Goal: Transaction & Acquisition: Purchase product/service

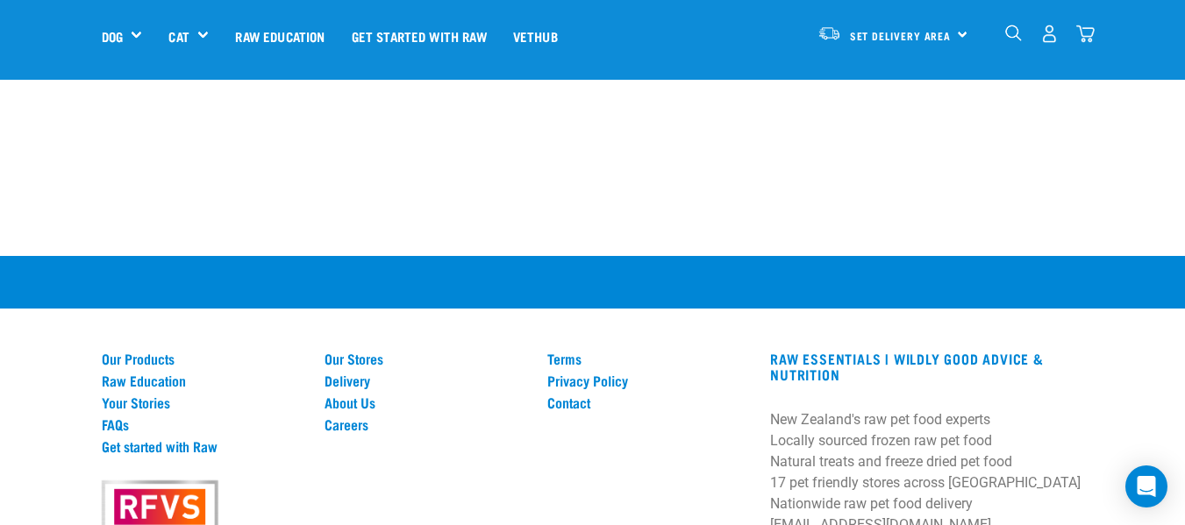
scroll to position [4247, 0]
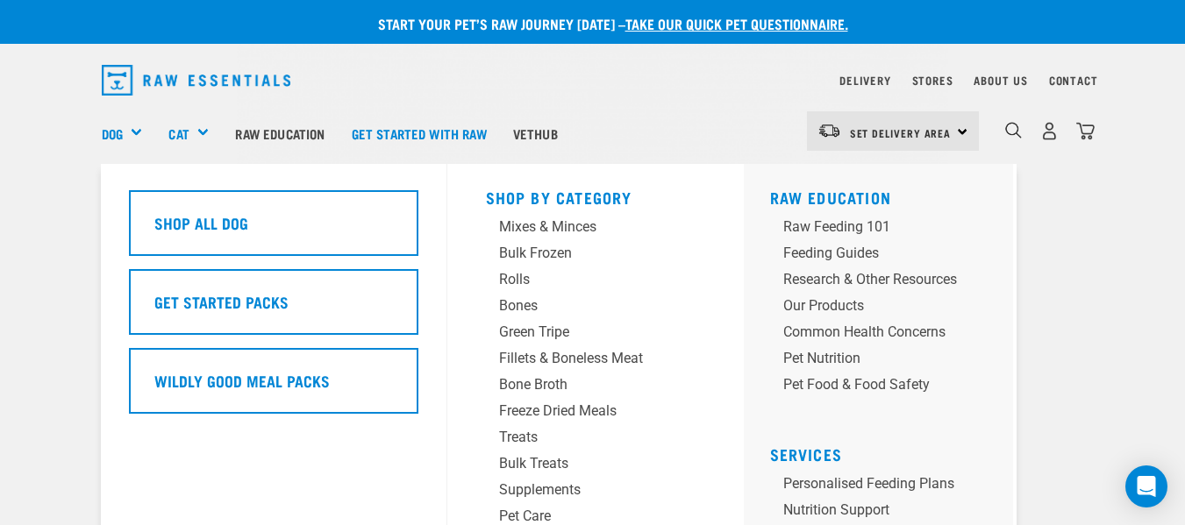
click at [132, 127] on div "Dog" at bounding box center [129, 133] width 54 height 70
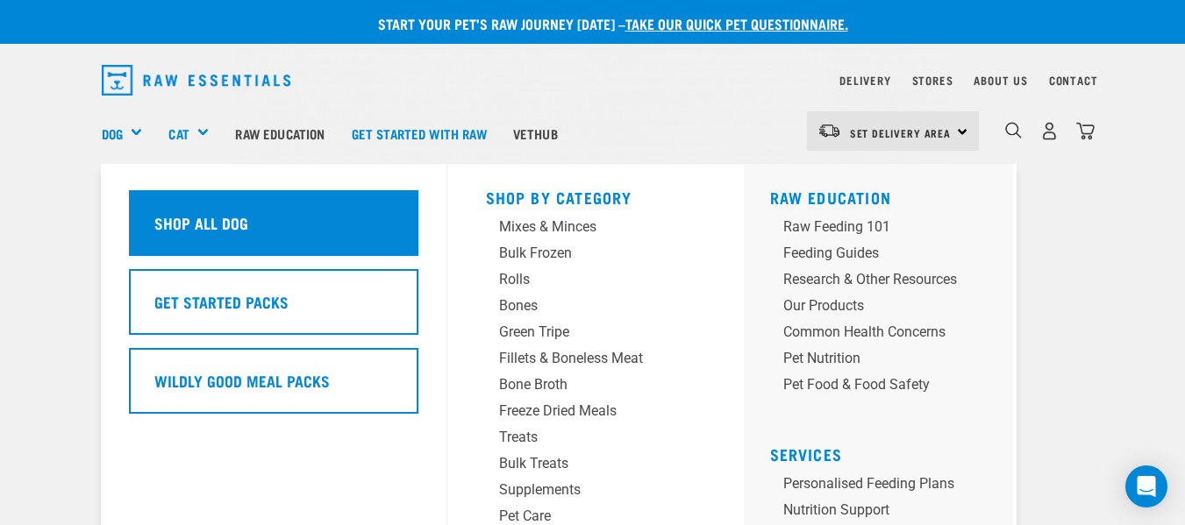
click at [190, 224] on h5 "Shop All Dog" at bounding box center [201, 222] width 94 height 23
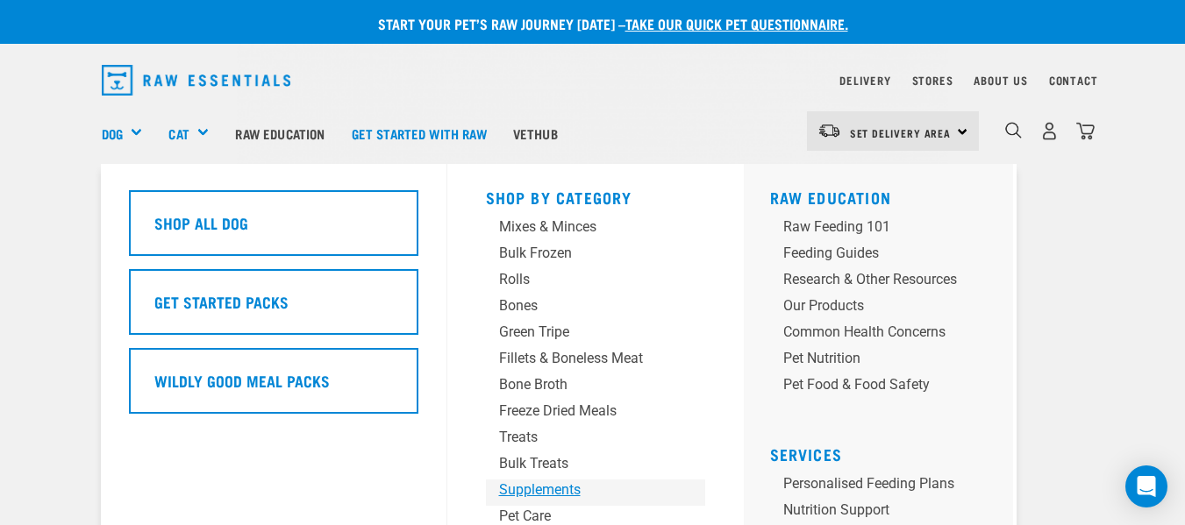
click at [556, 488] on div "Supplements" at bounding box center [581, 490] width 164 height 21
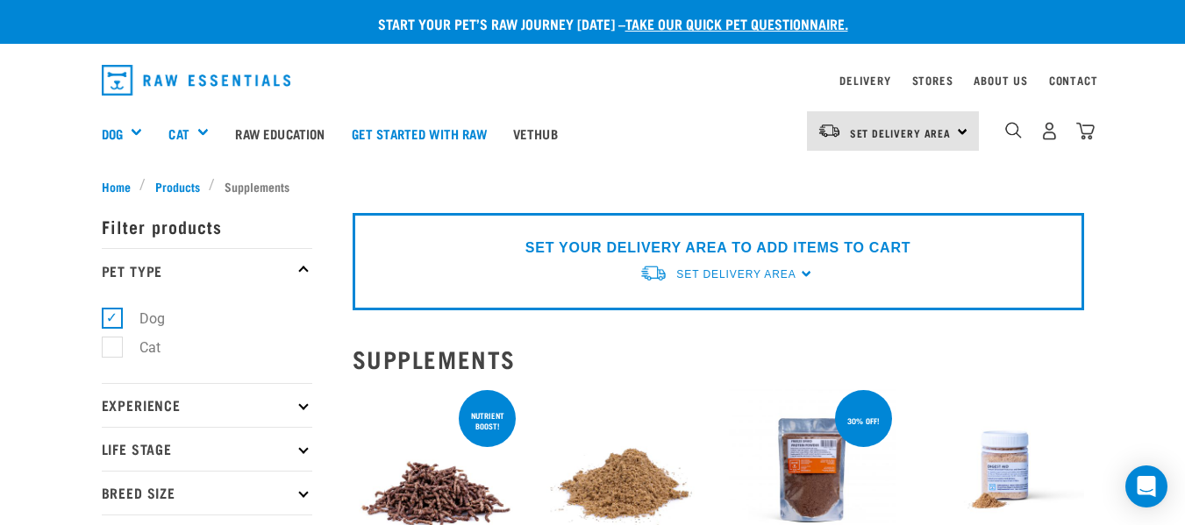
click at [246, 485] on p "Breed Size" at bounding box center [207, 493] width 211 height 44
click at [264, 496] on p "Breed Size" at bounding box center [207, 493] width 211 height 44
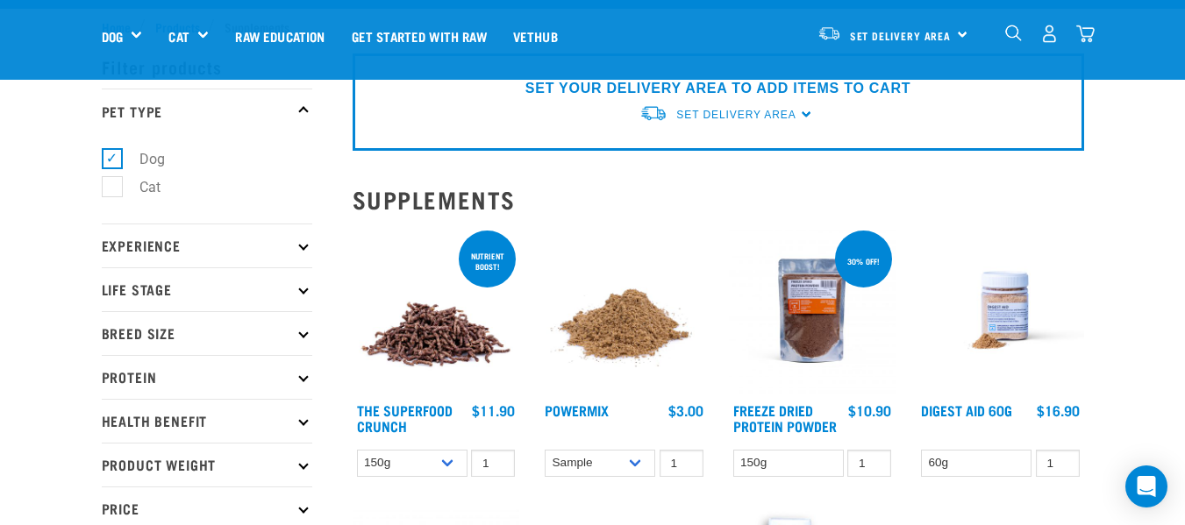
scroll to position [70, 0]
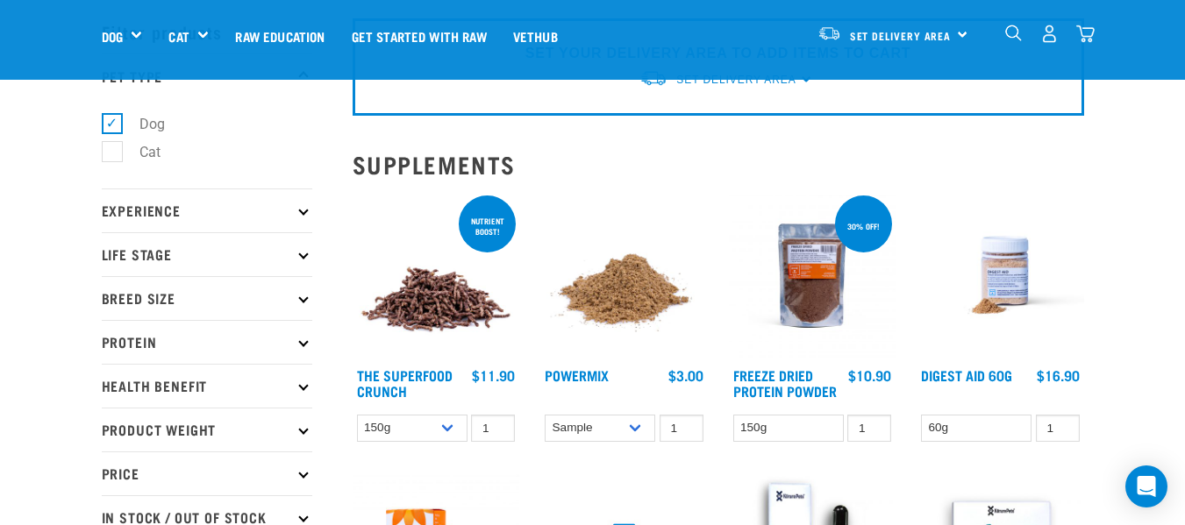
click at [304, 296] on icon at bounding box center [303, 298] width 10 height 10
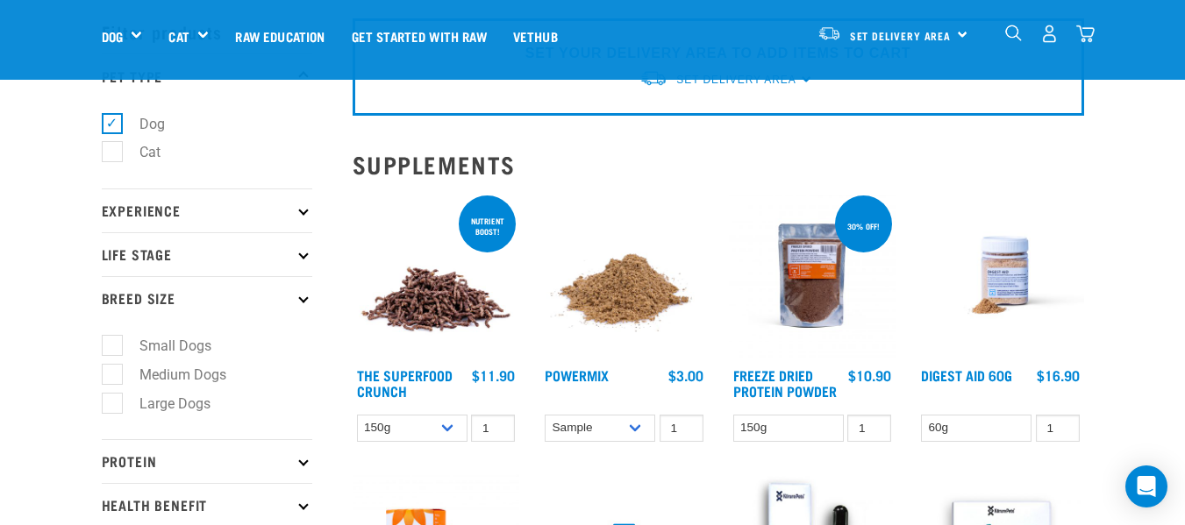
click at [202, 399] on label "Large Dogs" at bounding box center [164, 404] width 106 height 22
click at [113, 399] on input "Large Dogs" at bounding box center [107, 400] width 11 height 11
checkbox input "true"
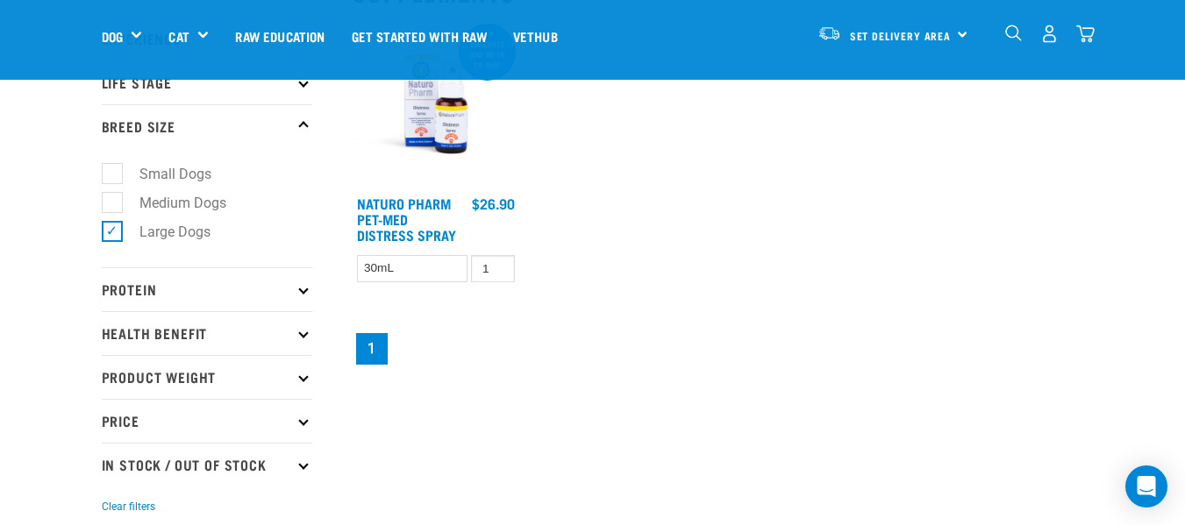
scroll to position [257, 0]
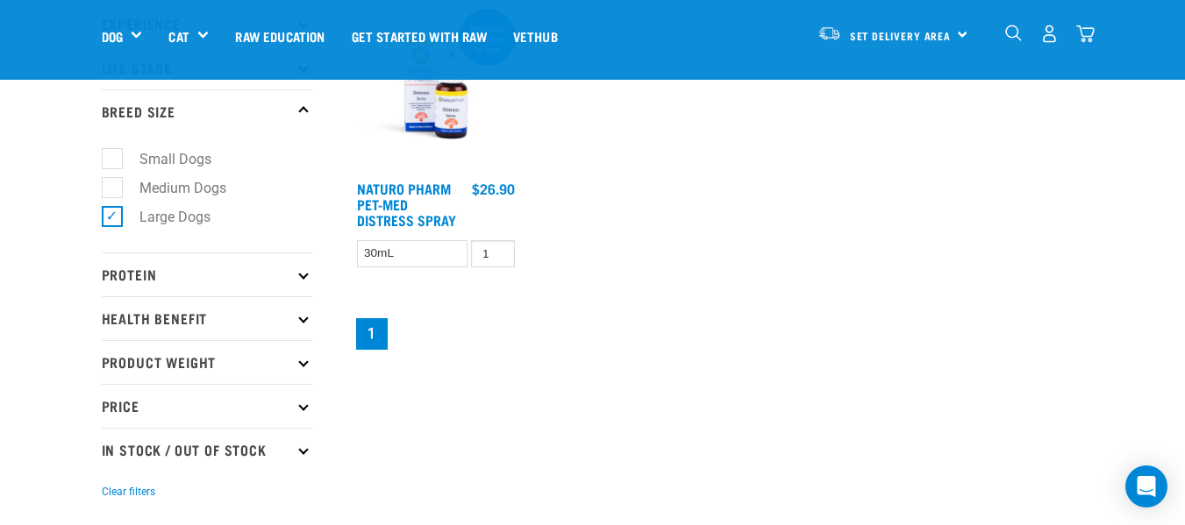
click at [306, 317] on icon at bounding box center [303, 319] width 10 height 10
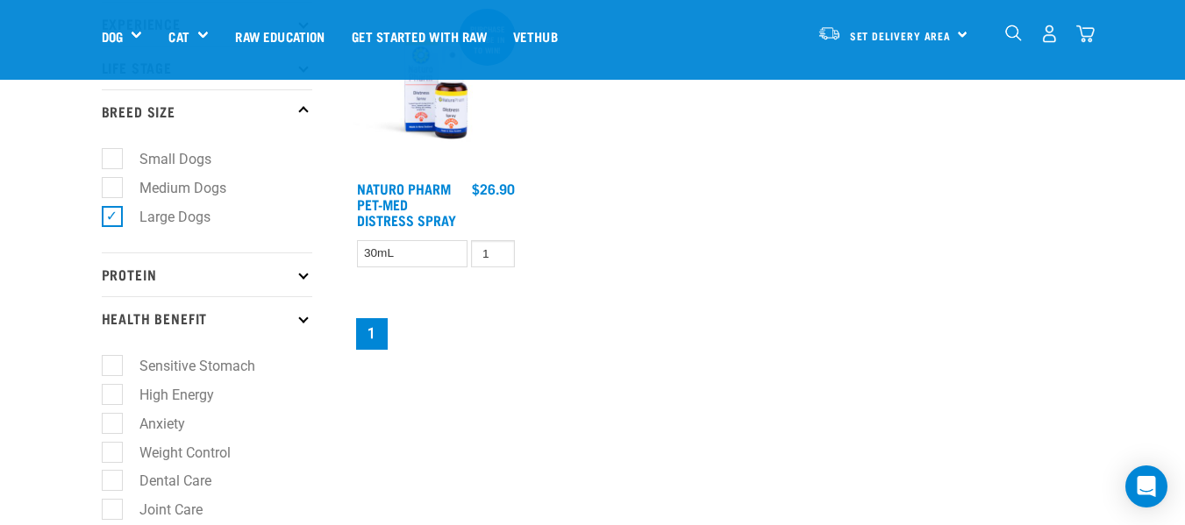
click at [111, 513] on label "Joint Care" at bounding box center [160, 510] width 98 height 22
click at [109, 513] on input "Joint Care" at bounding box center [107, 507] width 11 height 11
checkbox input "true"
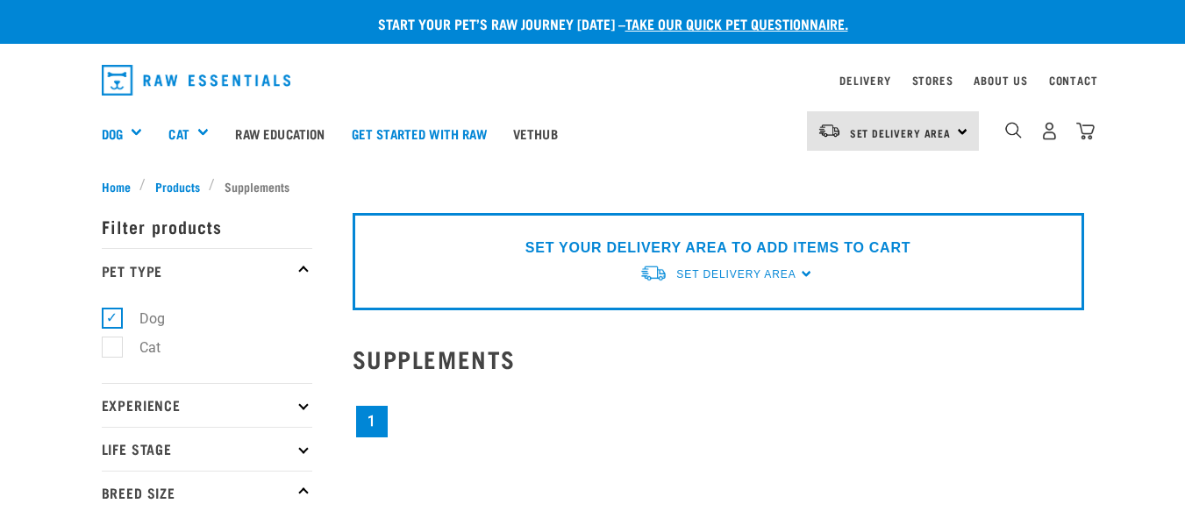
click at [1011, 132] on img "dropdown navigation" at bounding box center [1013, 130] width 17 height 17
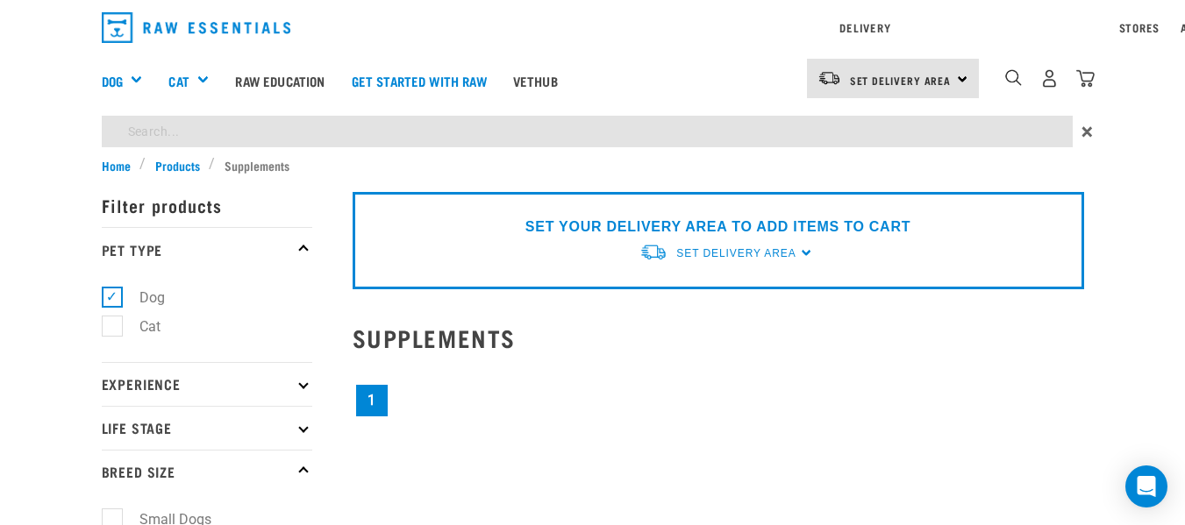
type input "green lipped mussels"
click at [275, 132] on input "green lipped mussels" at bounding box center [587, 132] width 971 height 32
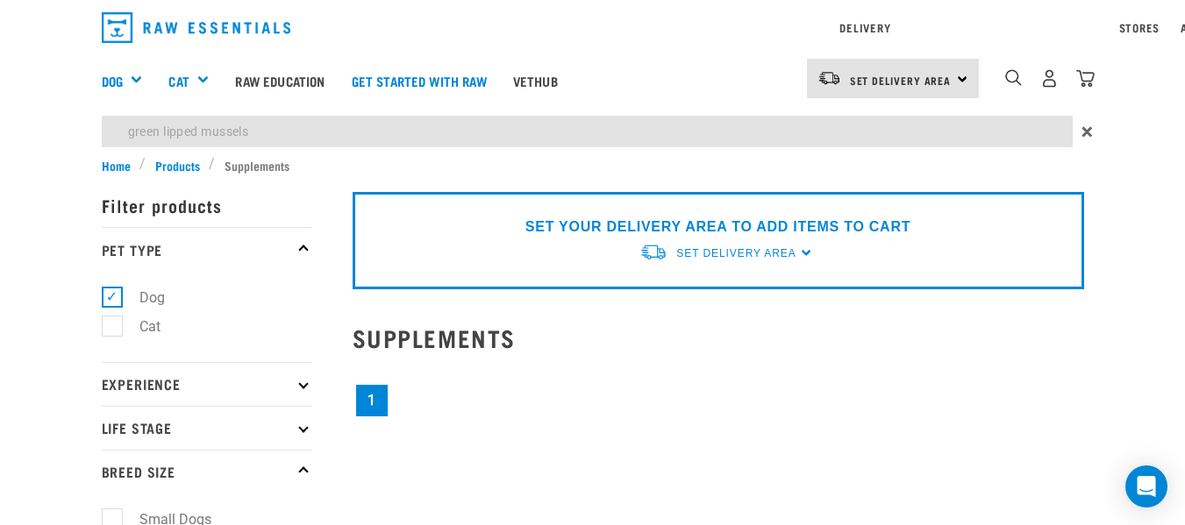
click at [275, 132] on input "green lipped mussels" at bounding box center [587, 132] width 971 height 32
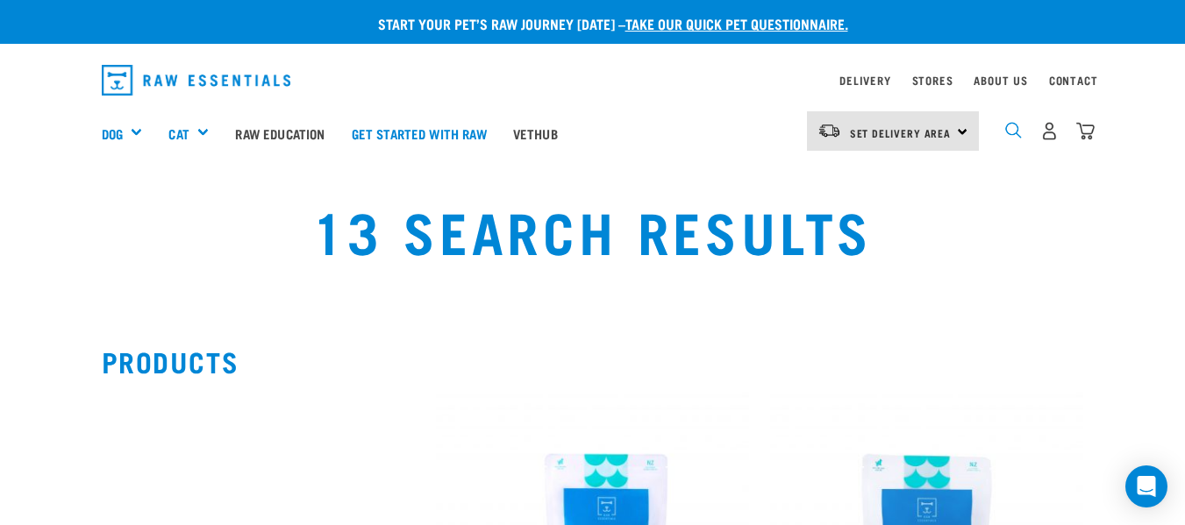
click at [1013, 127] on img "dropdown navigation" at bounding box center [1013, 130] width 17 height 17
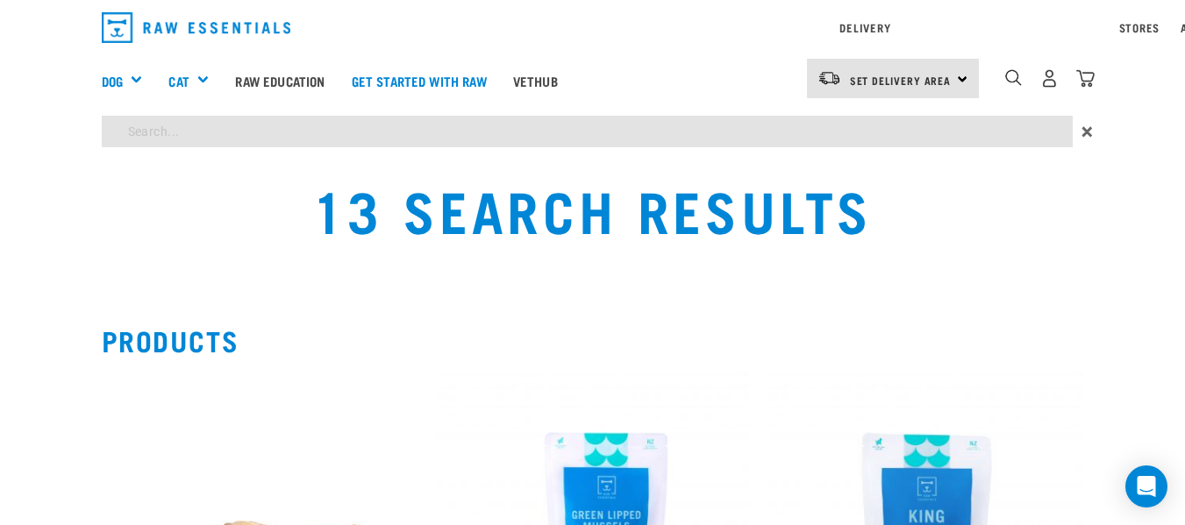
type input "mussels"
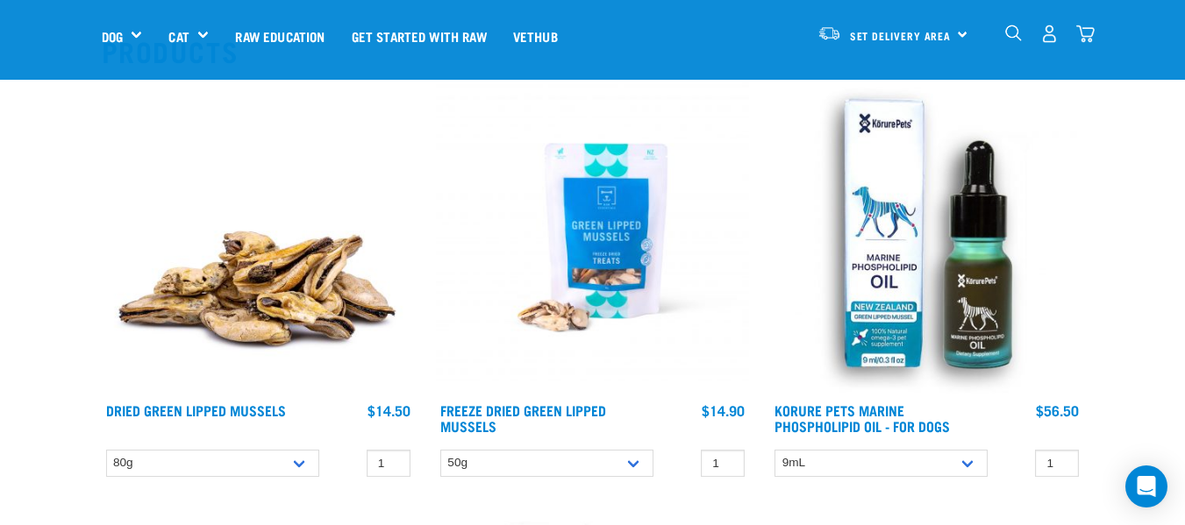
scroll to position [221, 0]
